Goal: Information Seeking & Learning: Understand process/instructions

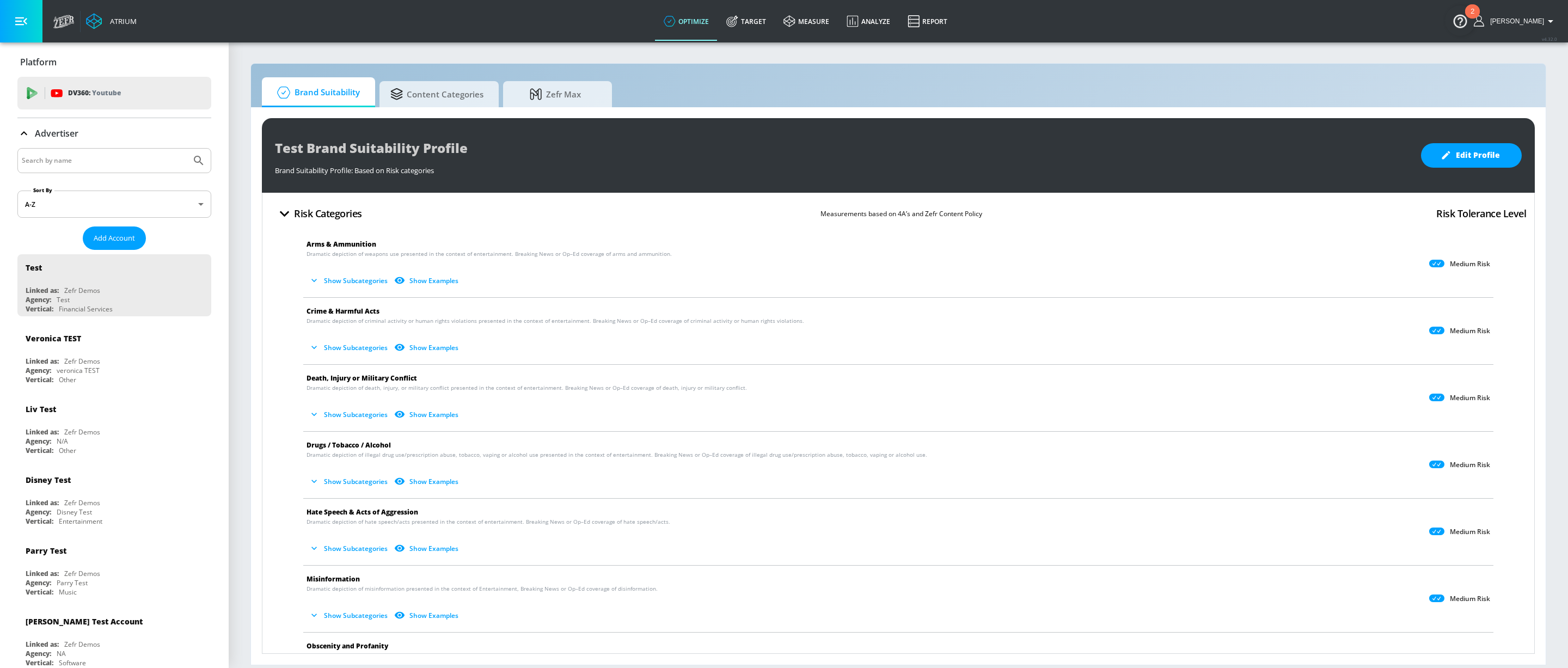
click at [31, 29] on button "button" at bounding box center [21, 21] width 43 height 43
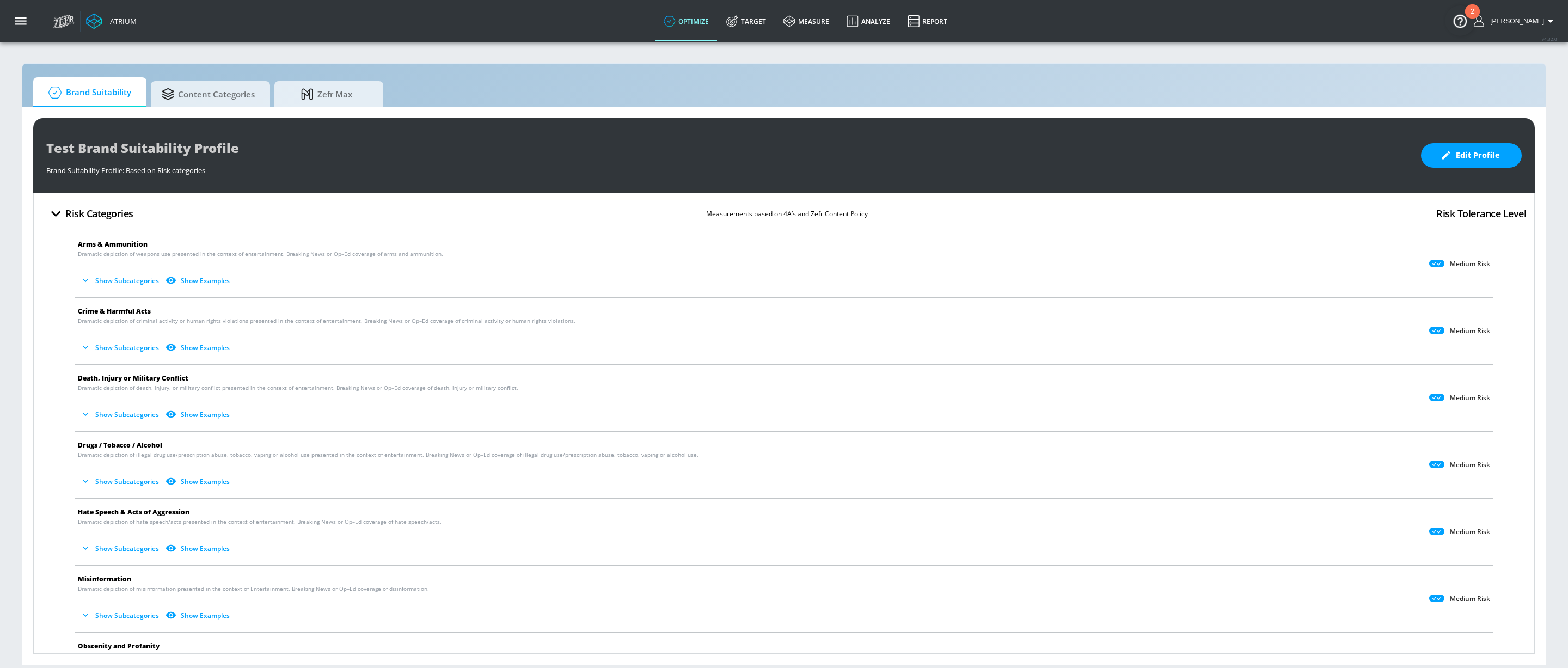
click at [101, 281] on button "Show Subcategories" at bounding box center [120, 281] width 86 height 18
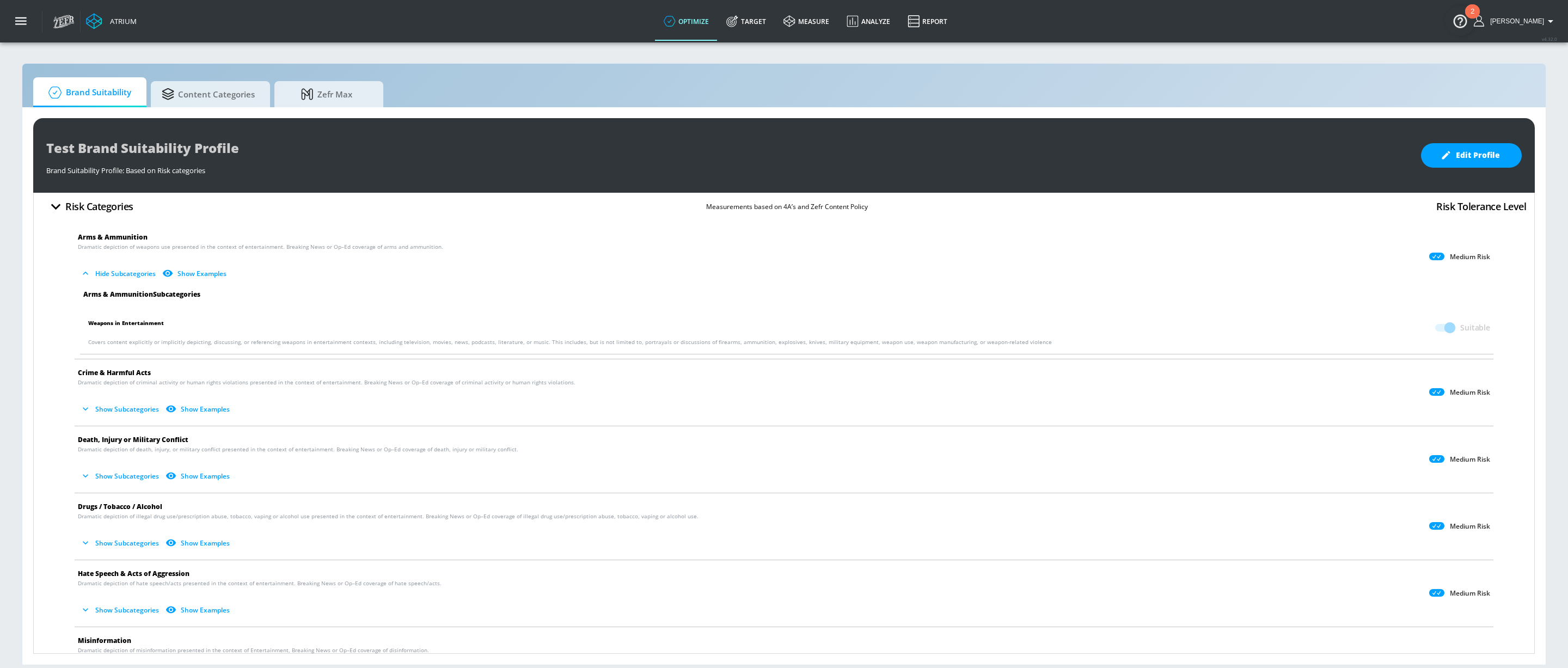
scroll to position [6, 0]
click at [130, 407] on button "Show Subcategories" at bounding box center [120, 411] width 86 height 18
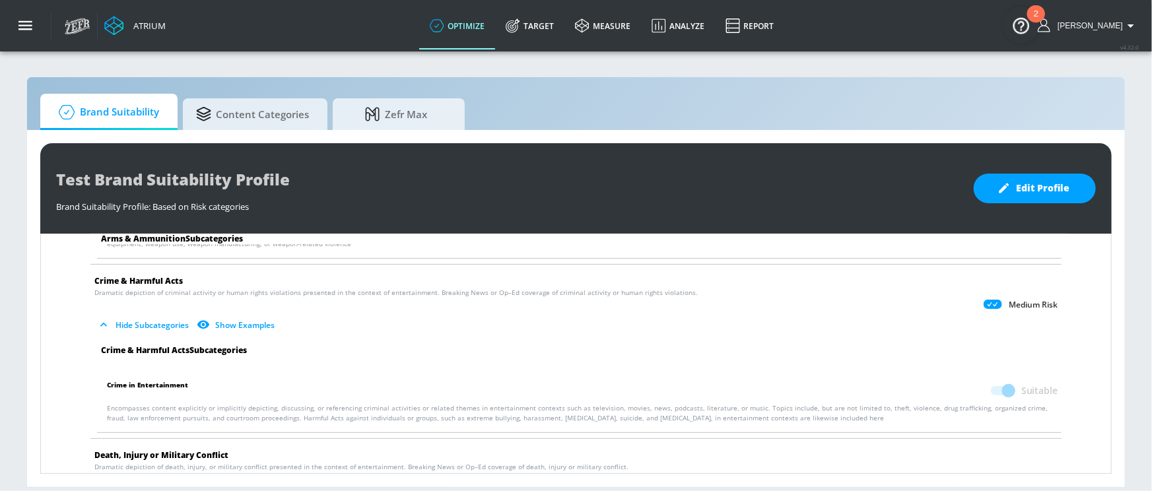
scroll to position [178, 0]
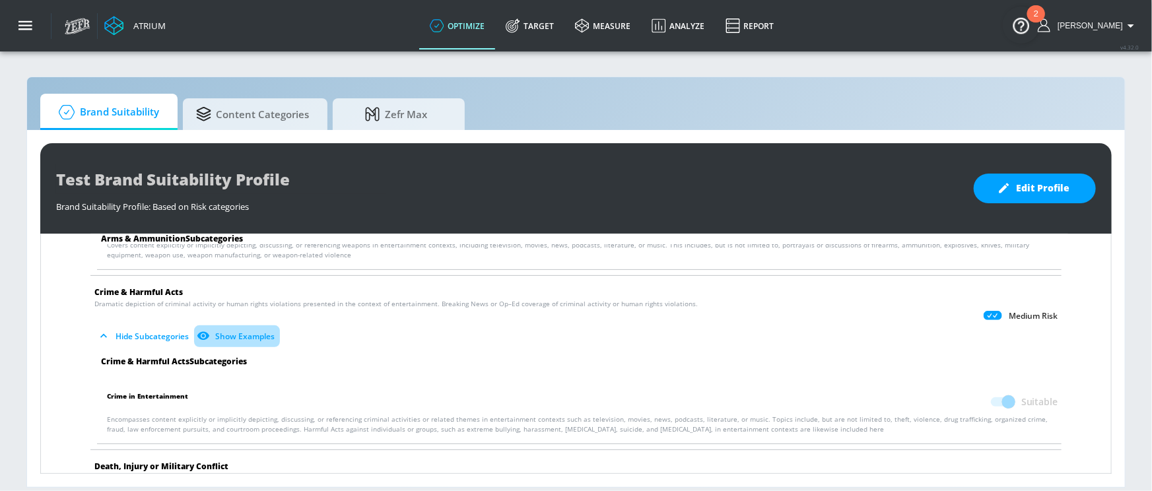
click at [245, 338] on button "Show Examples" at bounding box center [237, 337] width 86 height 22
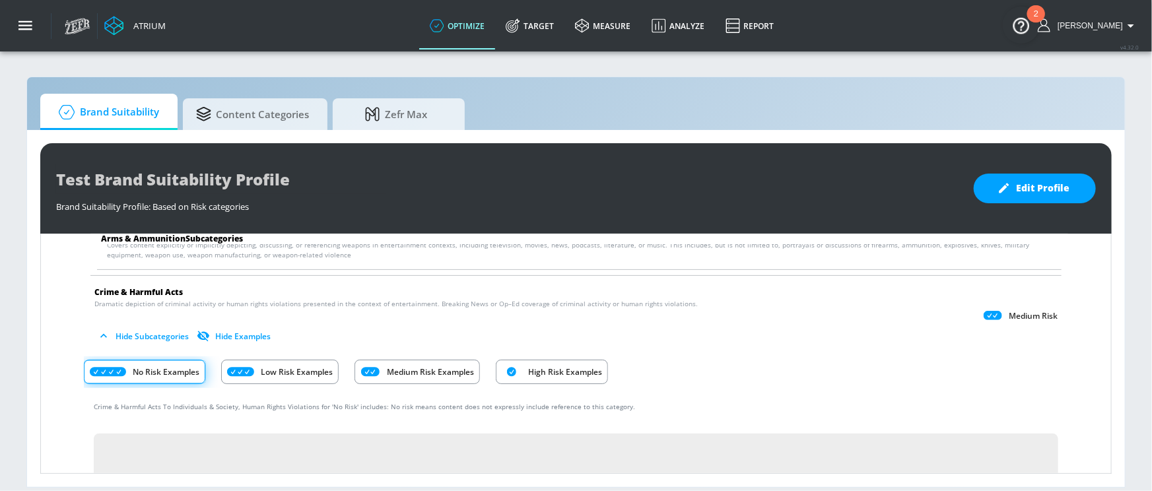
click at [256, 370] on div "Low Risk Examples" at bounding box center [280, 372] width 118 height 24
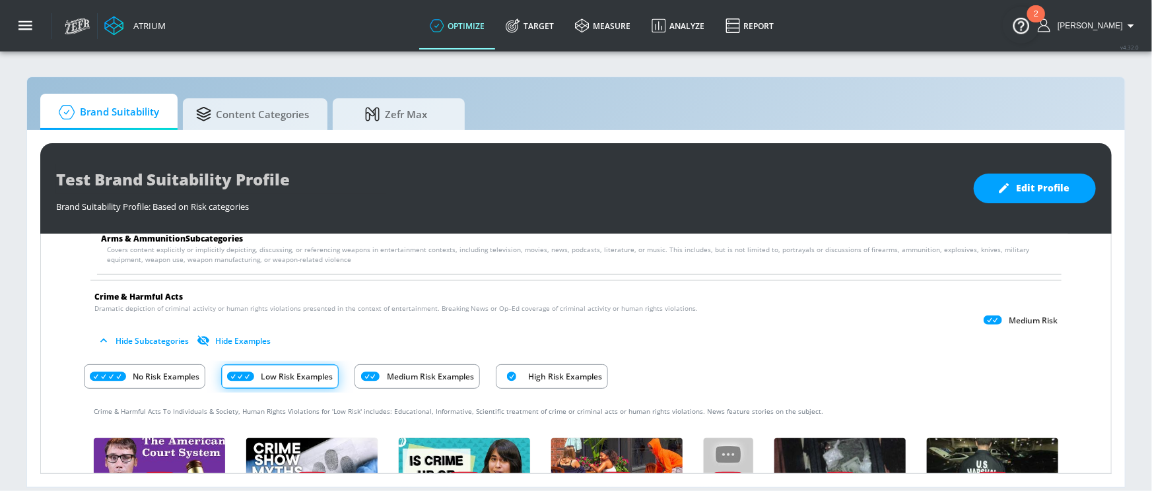
scroll to position [178, 0]
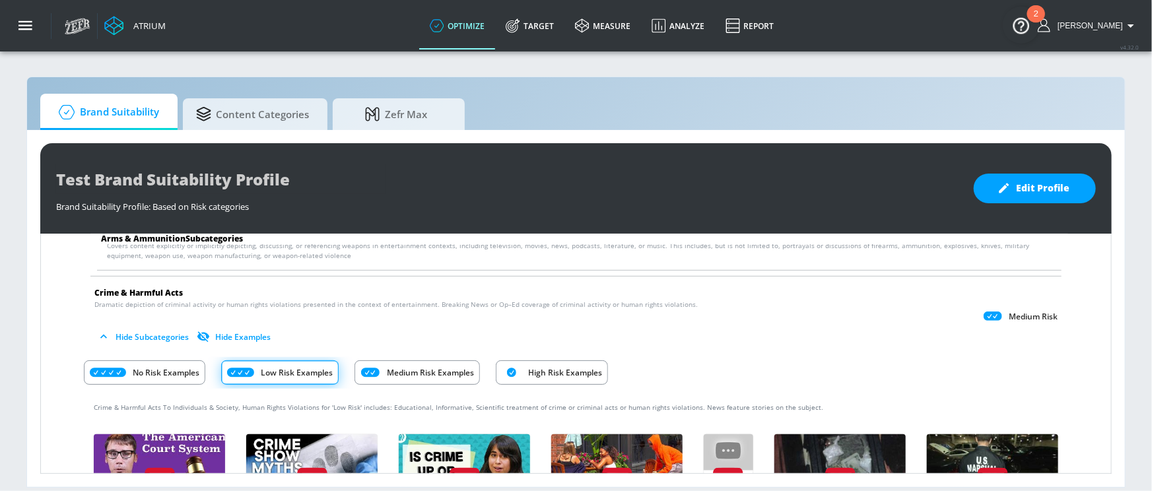
click at [394, 379] on div "Medium Risk Examples" at bounding box center [417, 373] width 125 height 24
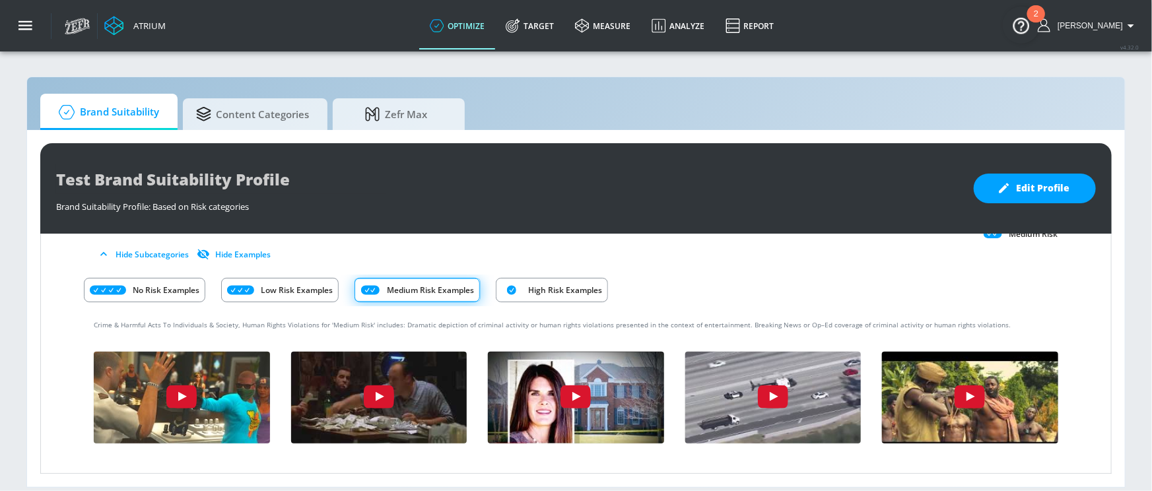
scroll to position [262, 0]
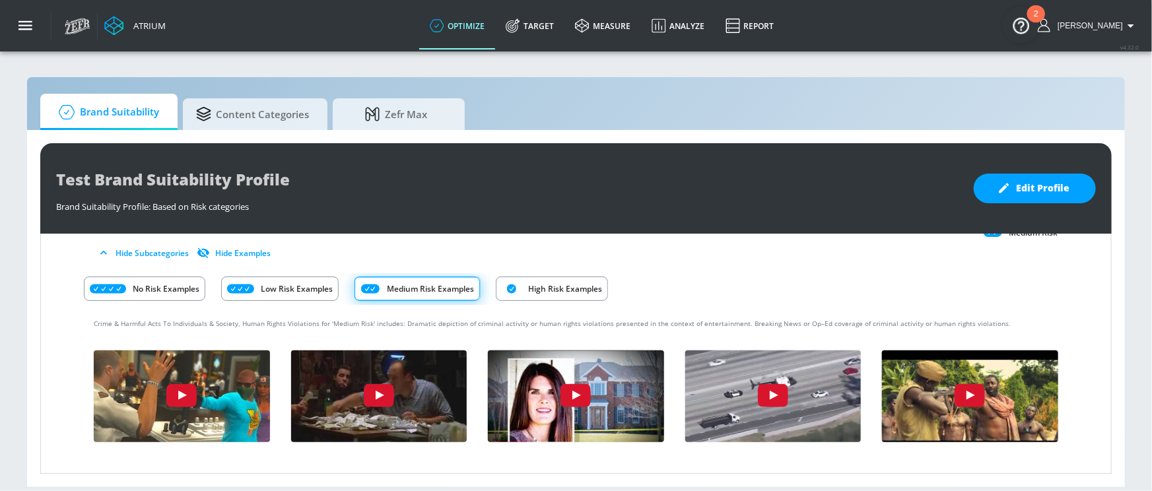
click at [529, 286] on p "High Risk Examples" at bounding box center [565, 289] width 74 height 14
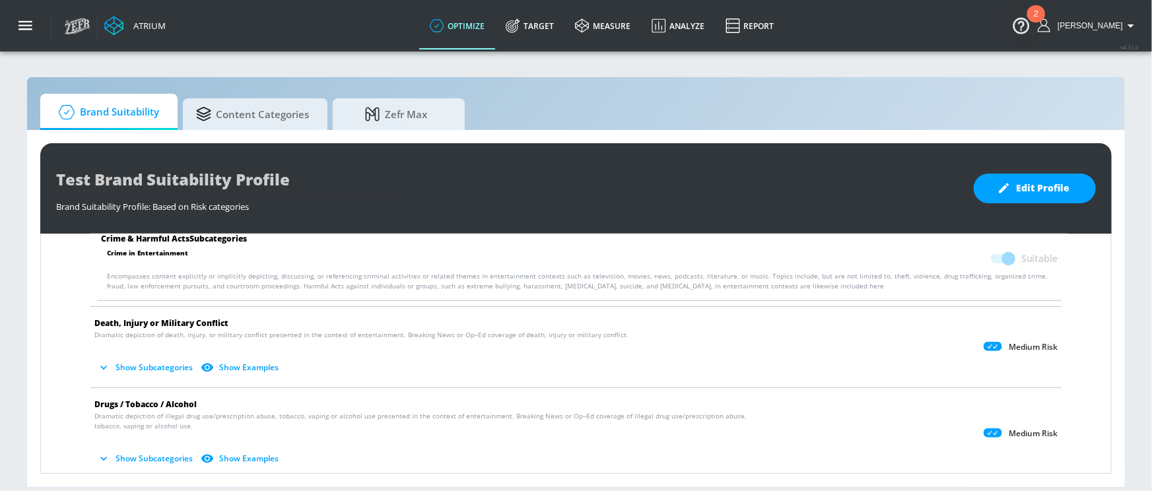
scroll to position [608, 0]
click at [264, 369] on button "Show Examples" at bounding box center [241, 366] width 86 height 22
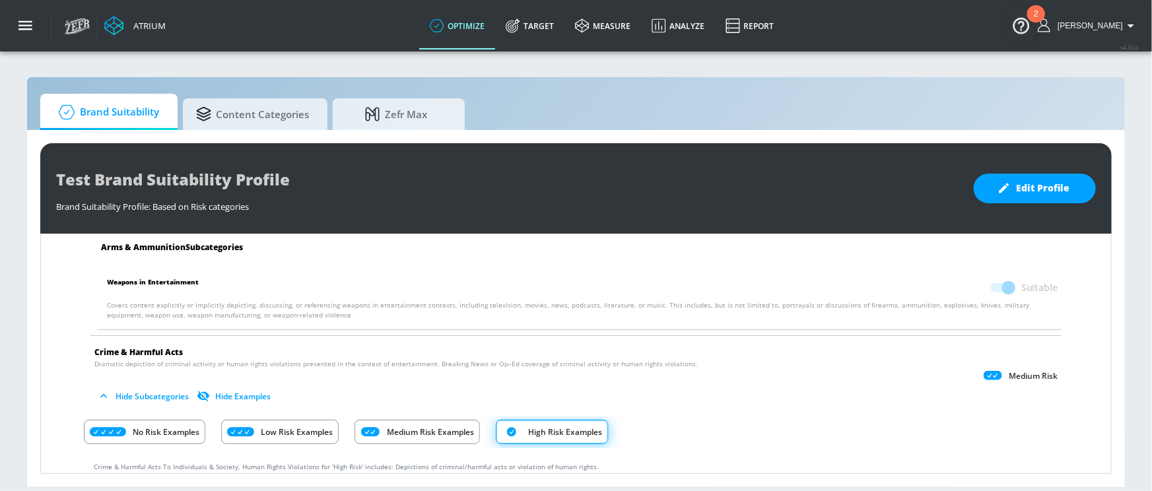
scroll to position [0, 0]
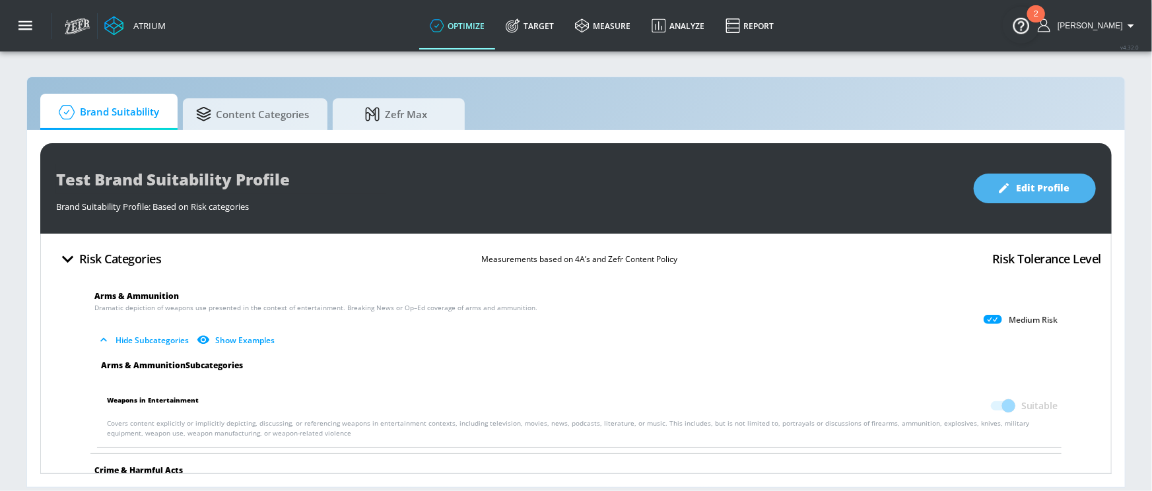
click at [1020, 191] on span "Edit Profile" at bounding box center [1034, 188] width 69 height 17
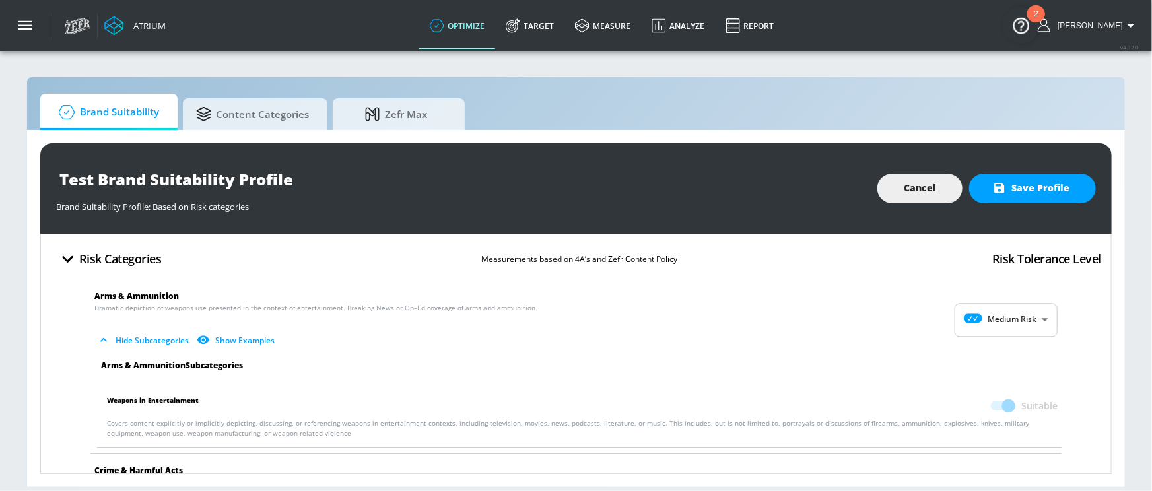
scroll to position [73, 0]
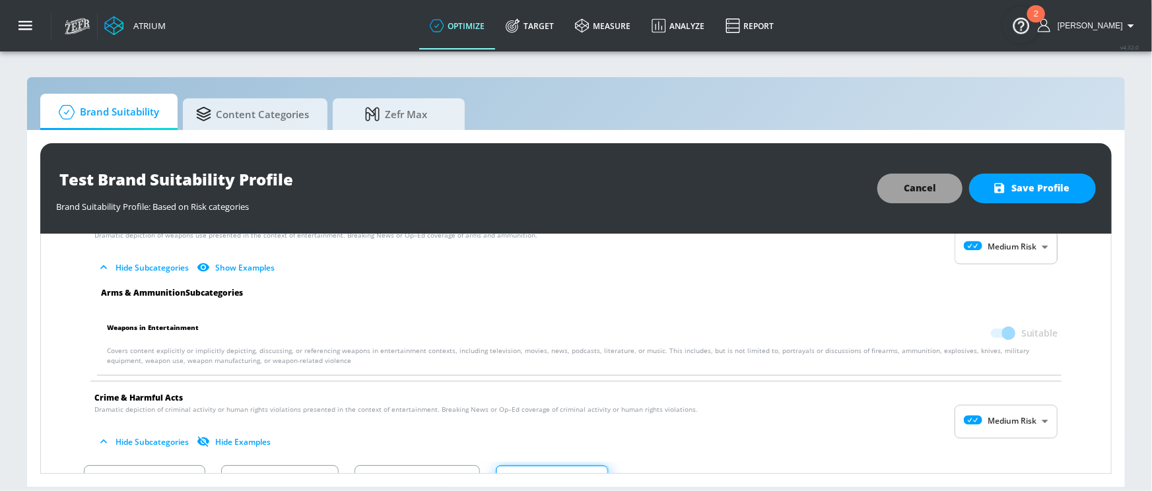
click at [921, 175] on button "Cancel" at bounding box center [920, 189] width 85 height 30
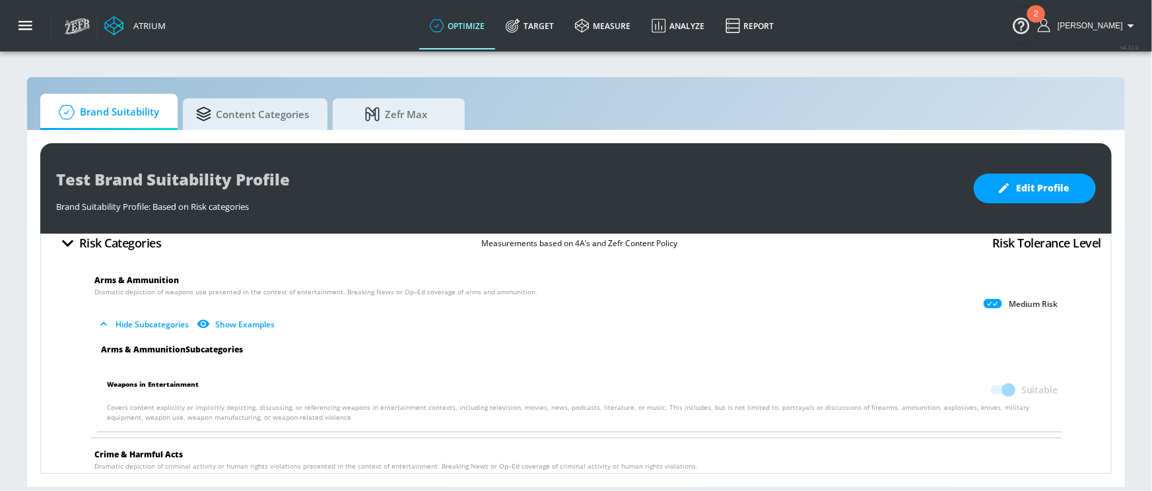
scroll to position [0, 0]
